Goal: Check status: Check status

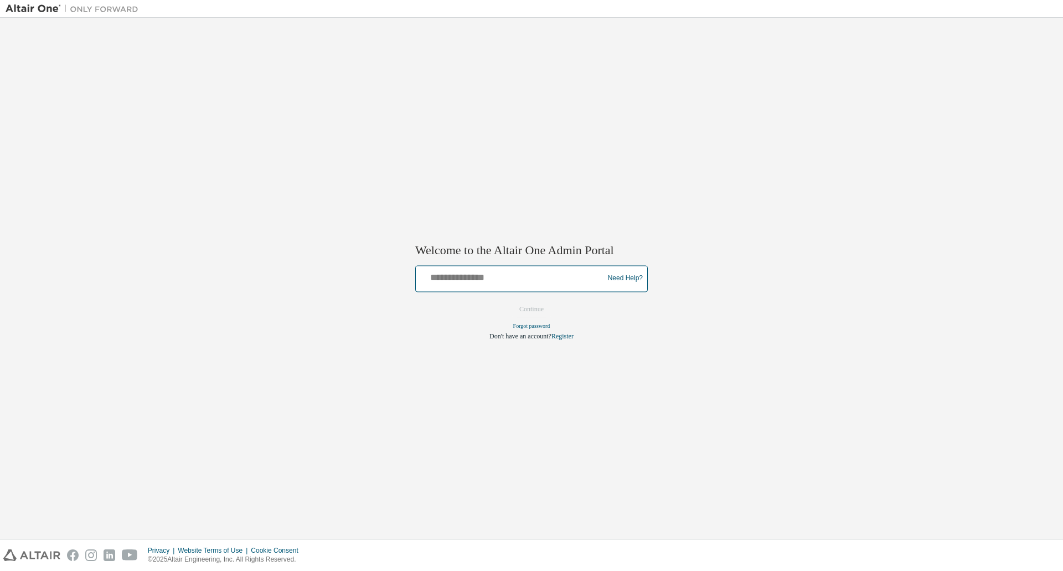
click at [484, 279] on input "text" at bounding box center [511, 276] width 182 height 16
type input "**********"
click at [533, 310] on button "Continue" at bounding box center [532, 309] width 48 height 17
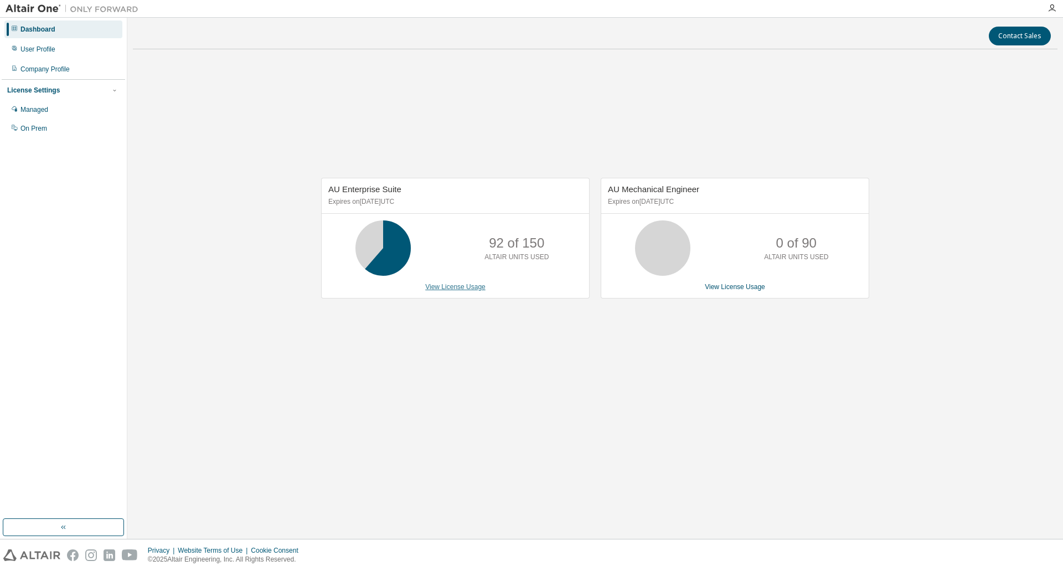
click at [454, 284] on link "View License Usage" at bounding box center [455, 287] width 60 height 8
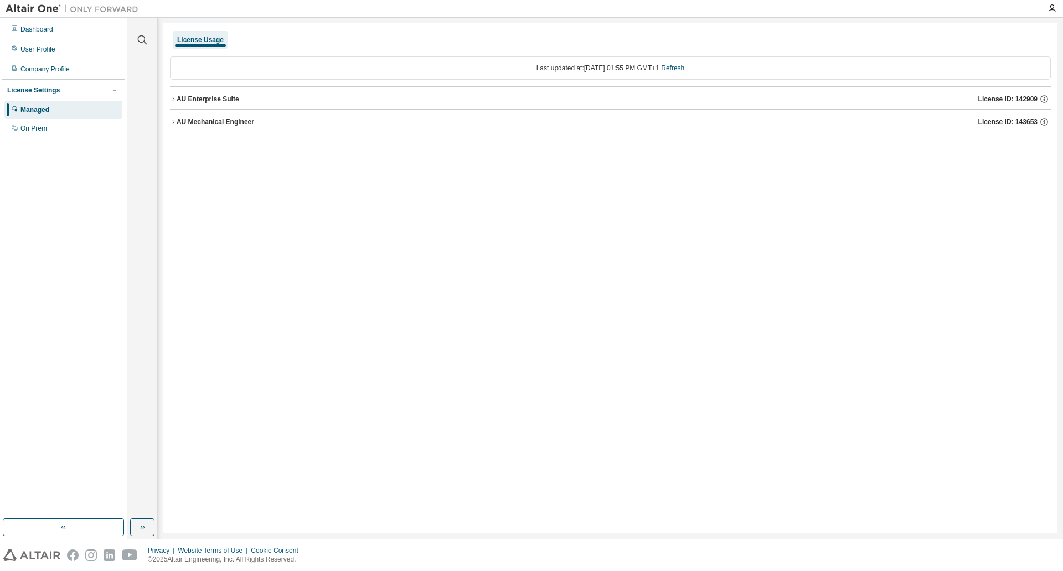
click at [172, 97] on icon "button" at bounding box center [173, 99] width 7 height 7
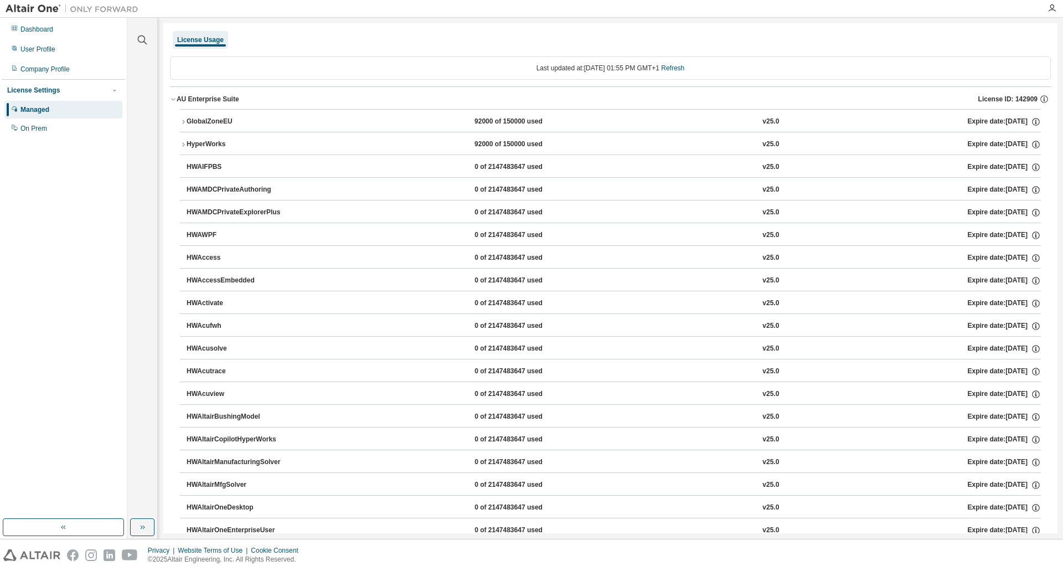
click at [182, 120] on icon "button" at bounding box center [183, 122] width 7 height 7
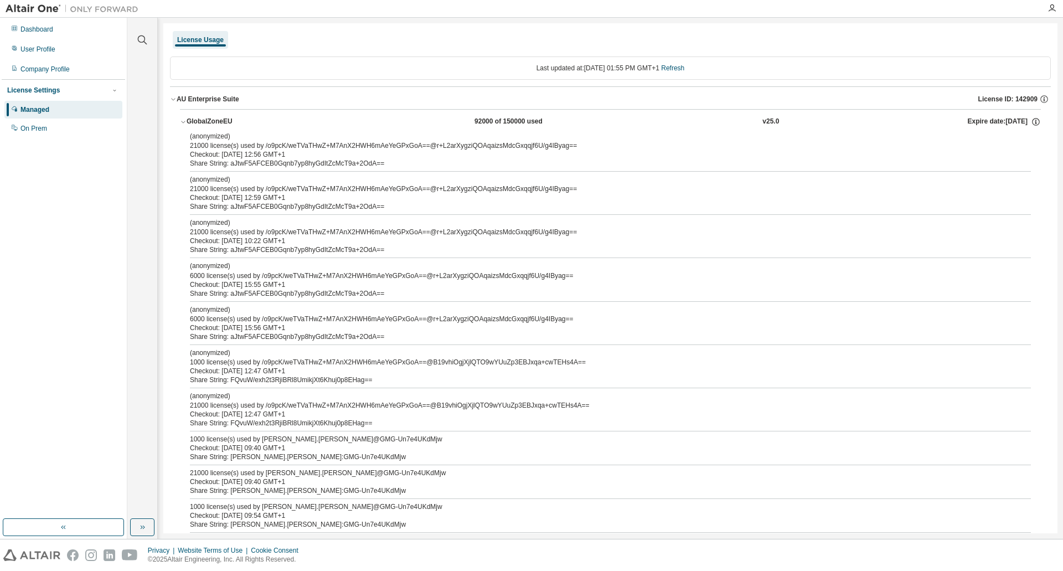
click at [173, 99] on icon "button" at bounding box center [173, 99] width 7 height 7
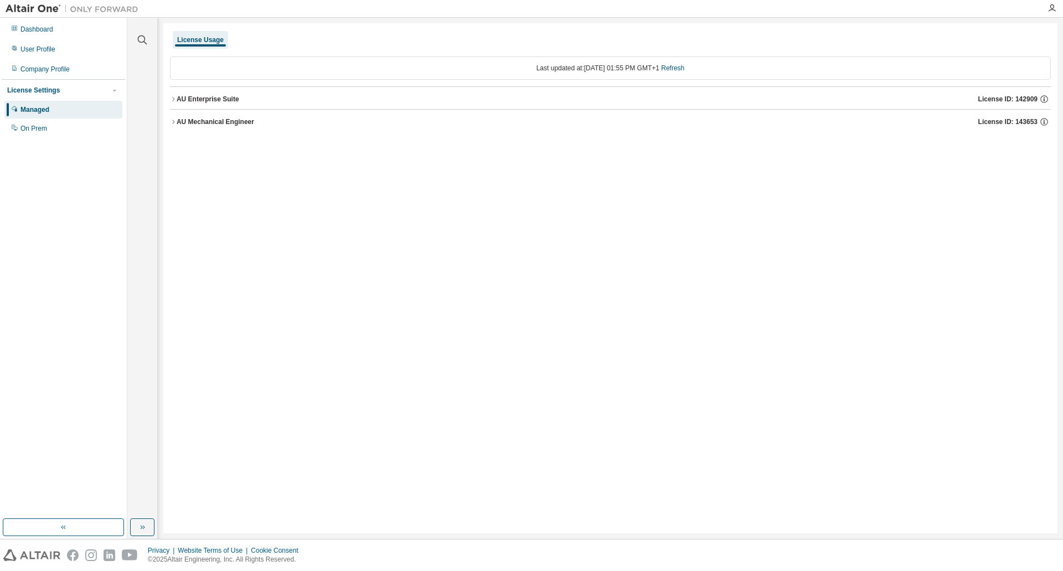
click at [172, 122] on icon "button" at bounding box center [173, 122] width 7 height 7
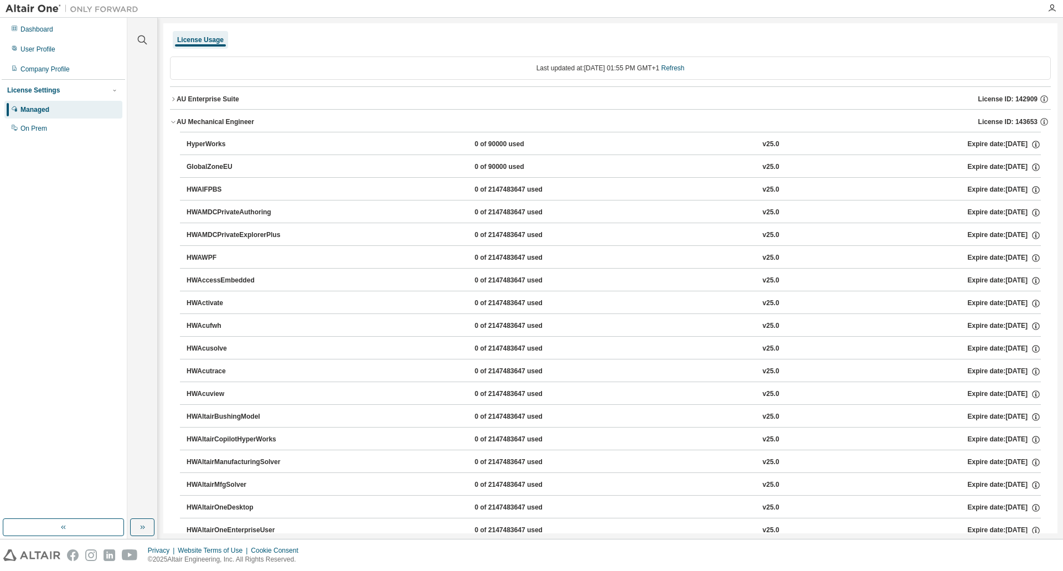
click at [172, 122] on icon "button" at bounding box center [173, 122] width 4 height 2
